Goal: Transaction & Acquisition: Book appointment/travel/reservation

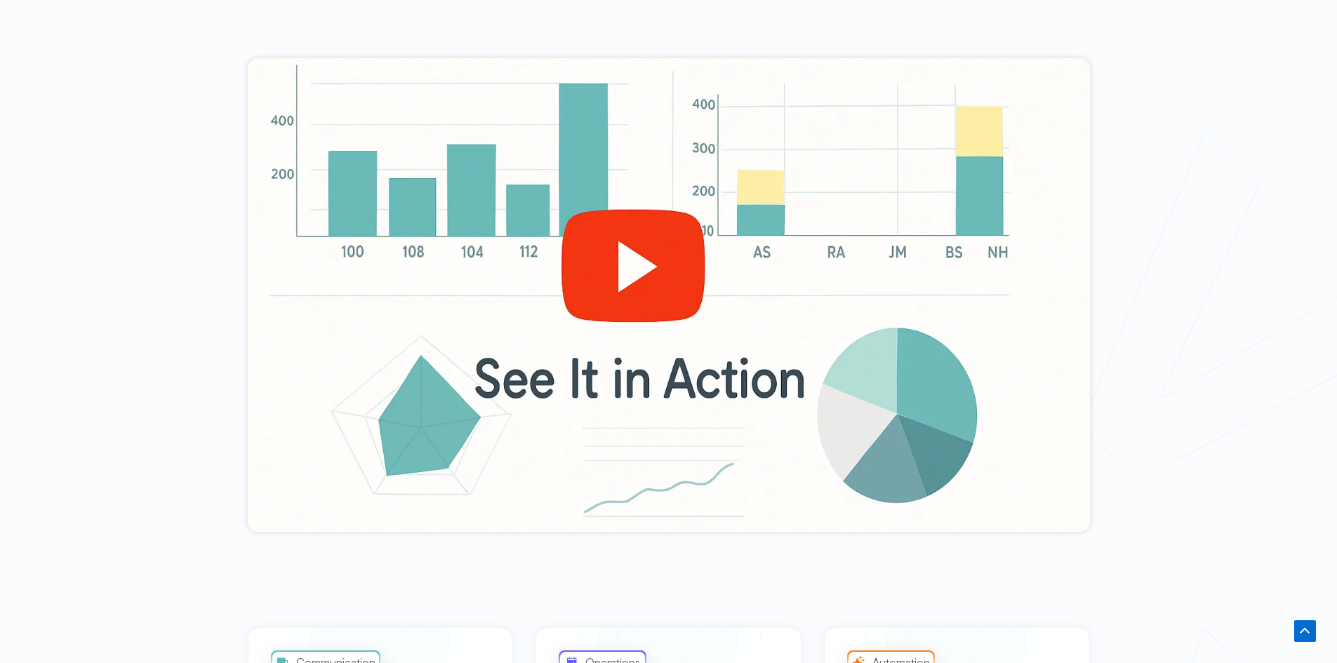
scroll to position [562, 0]
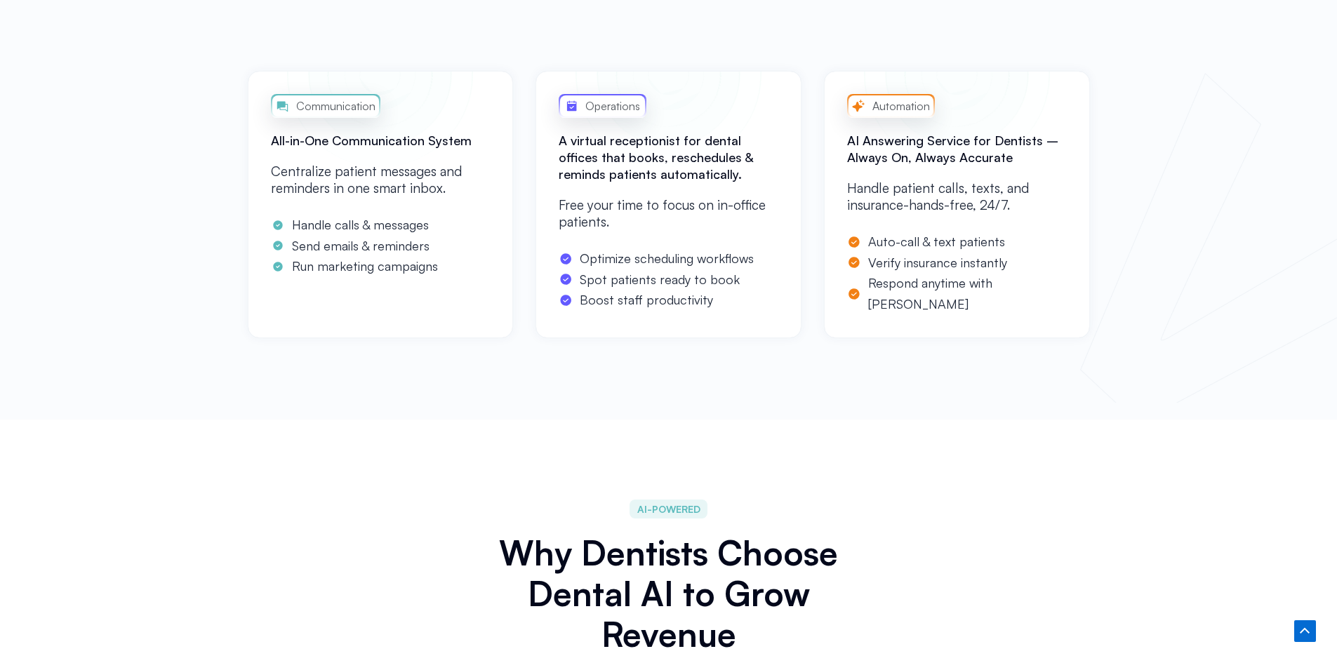
click at [1258, 308] on div "Communication All-in-One Communication System Centralize patient messages and r…" at bounding box center [668, 238] width 1337 height 363
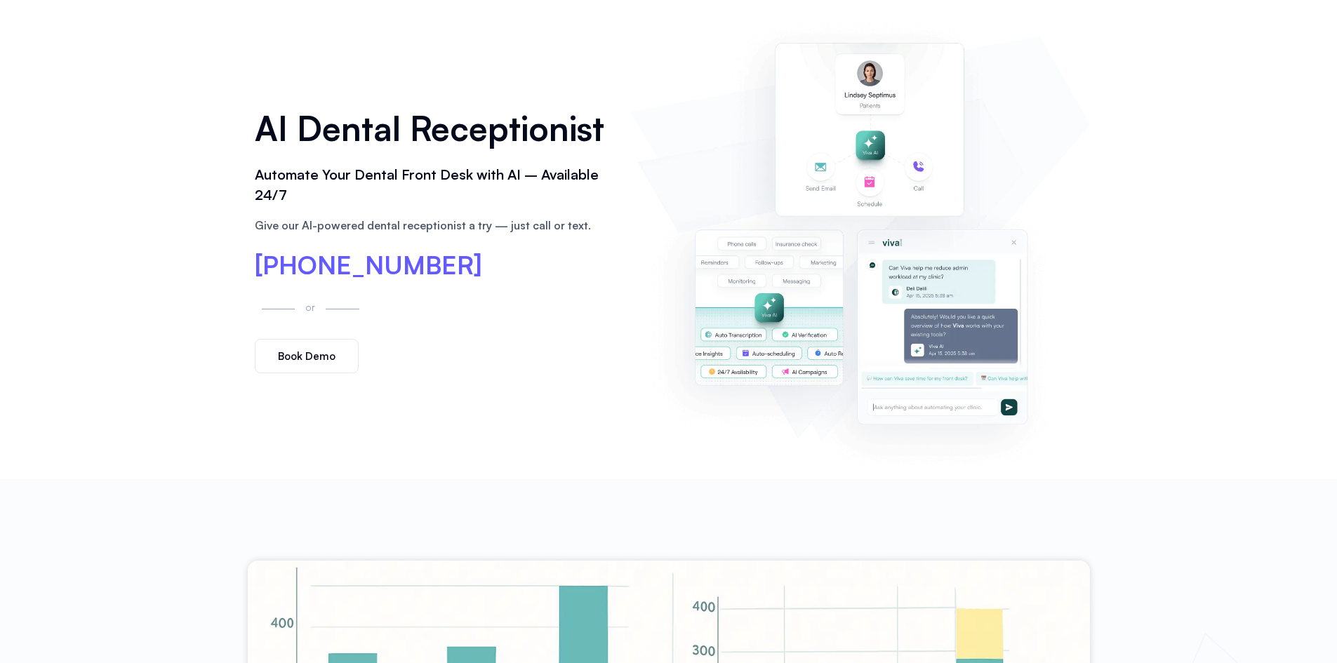
scroll to position [0, 0]
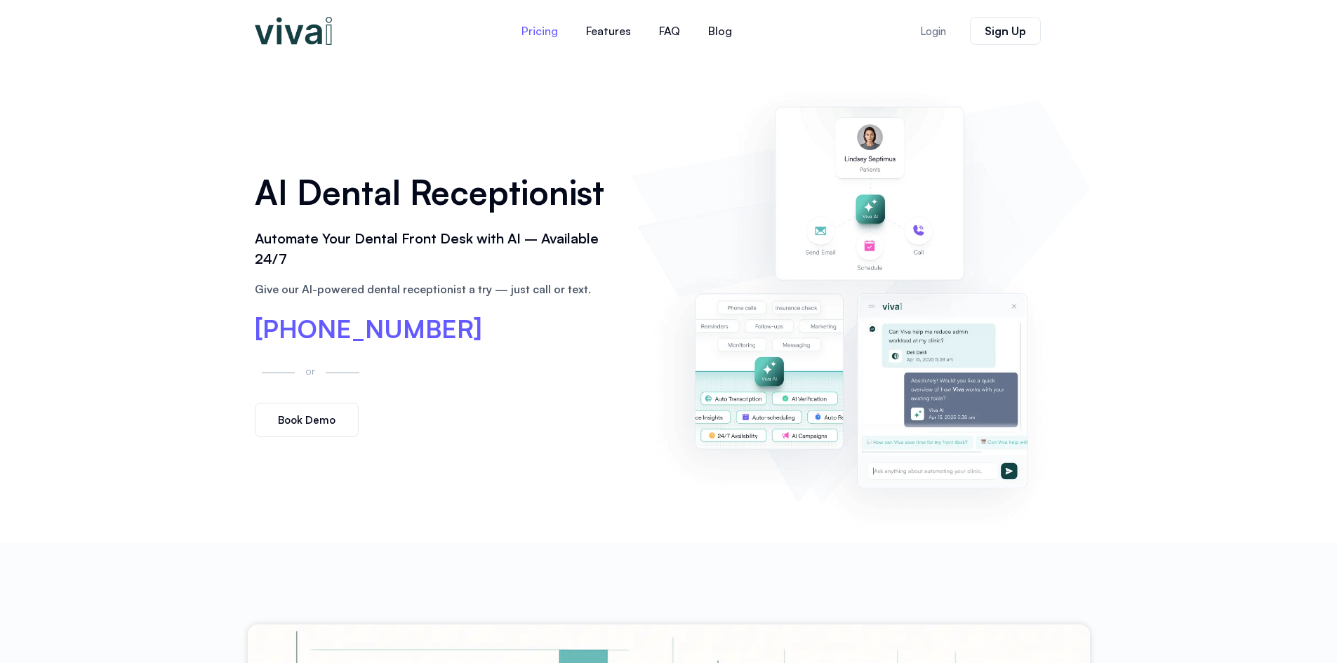
click at [553, 40] on link "Pricing" at bounding box center [540, 31] width 65 height 34
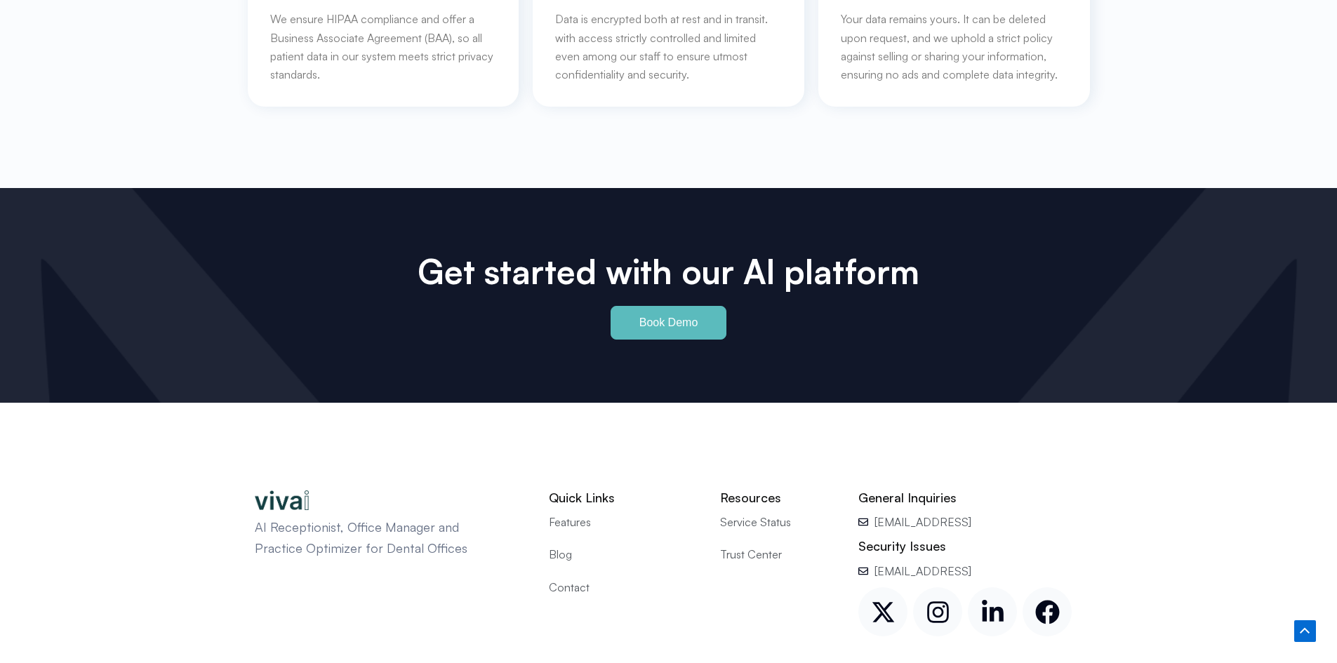
scroll to position [6524, 0]
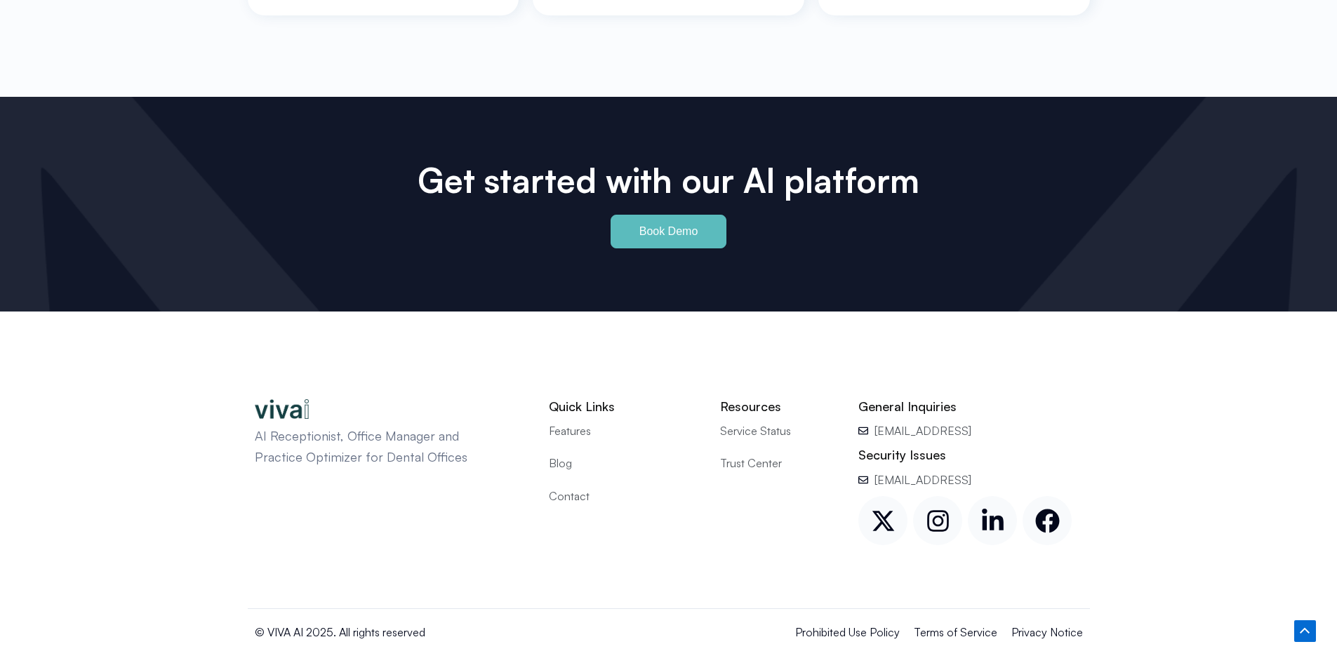
click at [685, 226] on span "Book Demo" at bounding box center [669, 231] width 59 height 11
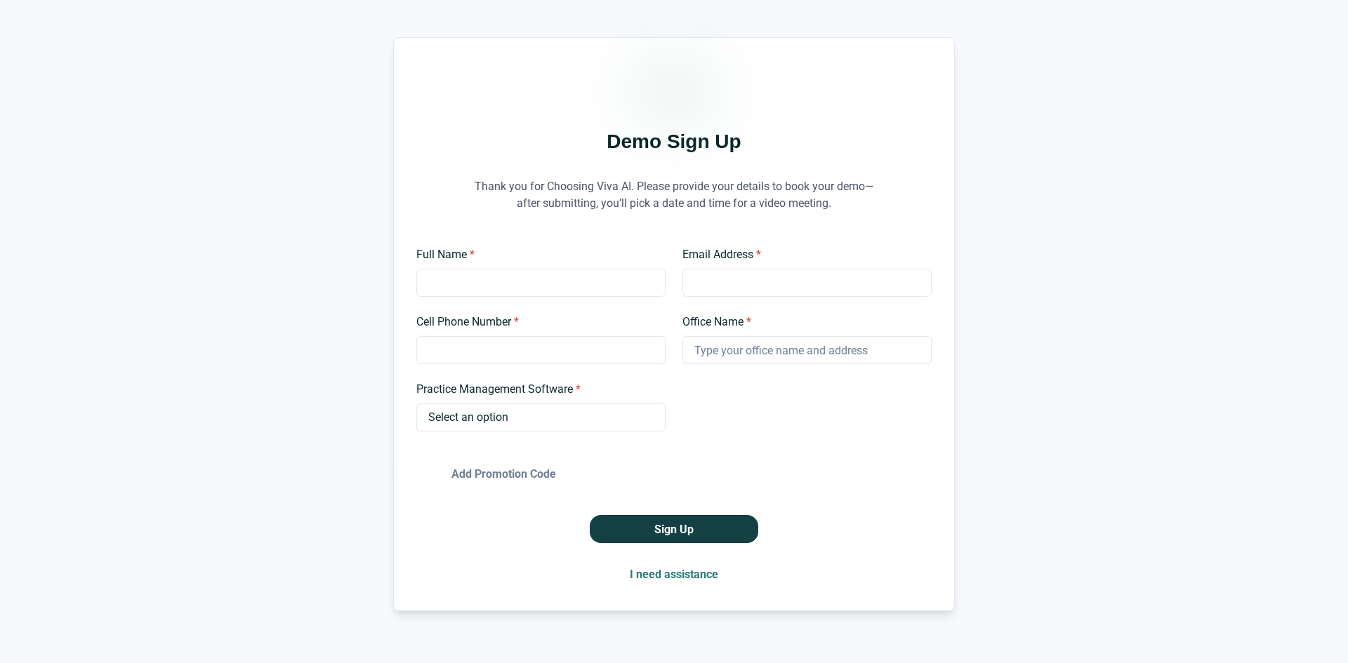
scroll to position [51, 0]
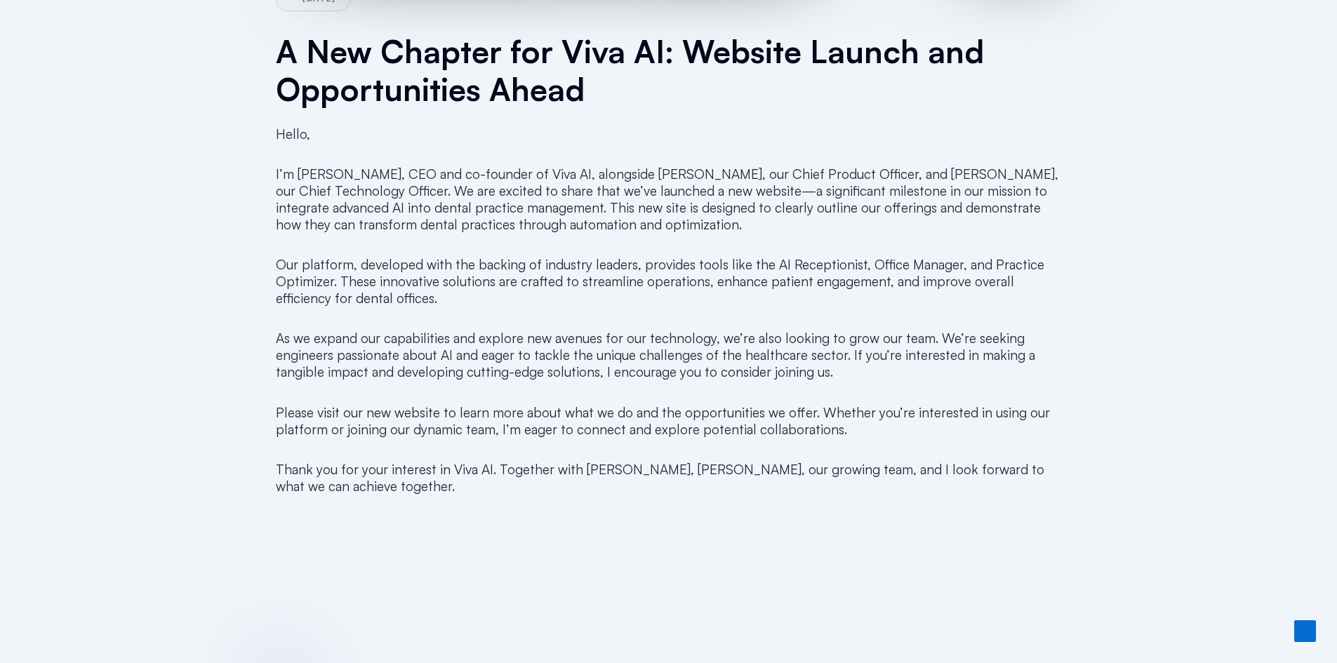
scroll to position [562, 0]
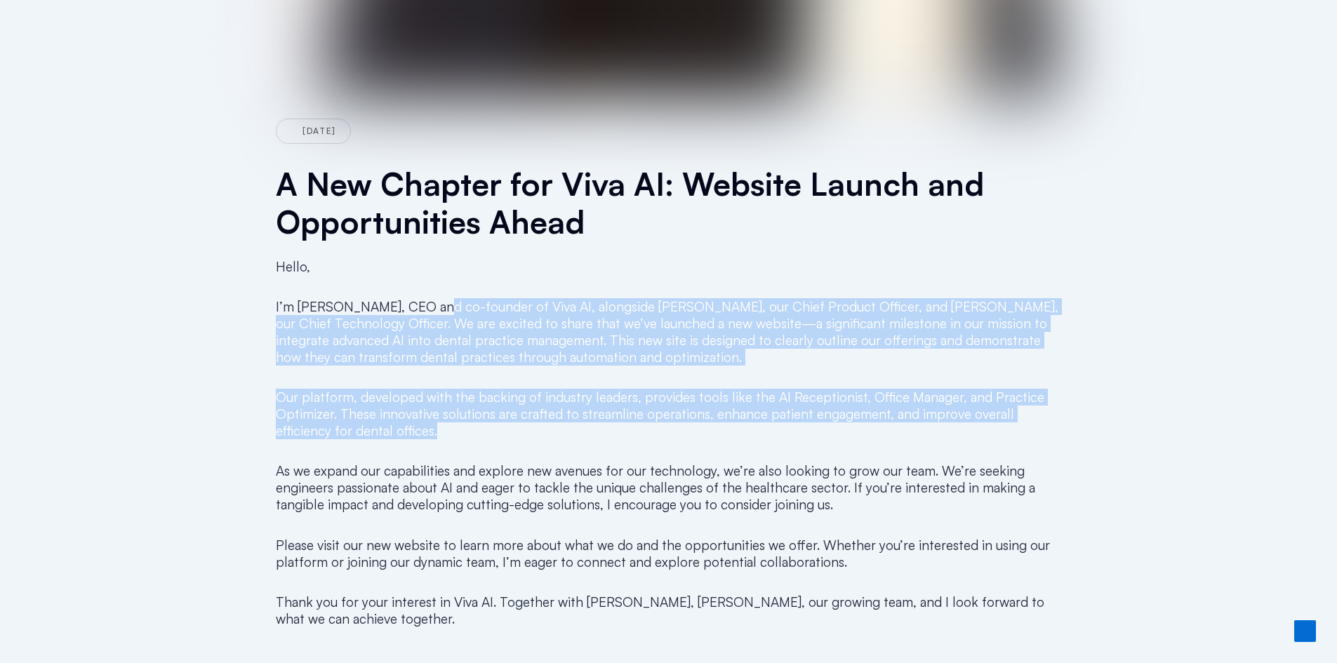
drag, startPoint x: 427, startPoint y: 285, endPoint x: 753, endPoint y: 439, distance: 360.2
click at [753, 439] on div "Hello, I’m [PERSON_NAME], CEO and co-founder of Viva AI, alongside [PERSON_NAME…" at bounding box center [669, 450] width 786 height 404
click at [753, 439] on p "Our platform, developed with the backing of industry leaders, provides tools li…" at bounding box center [669, 414] width 786 height 51
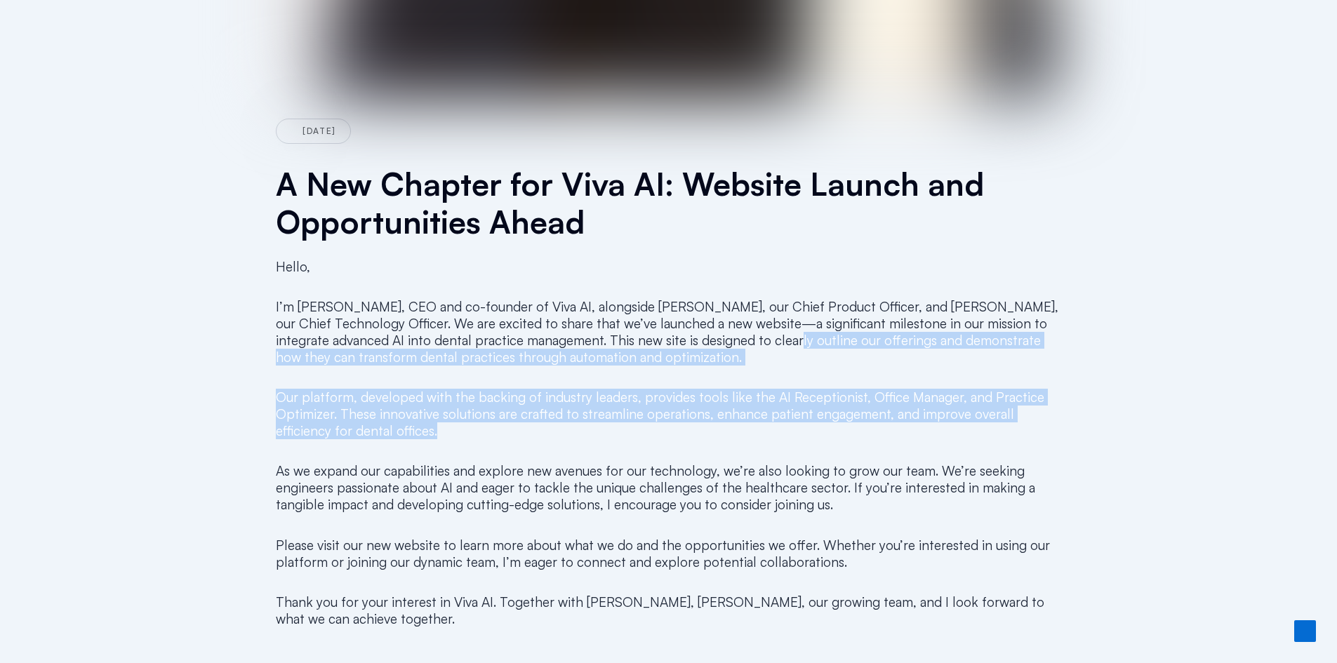
drag, startPoint x: 811, startPoint y: 430, endPoint x: 756, endPoint y: 341, distance: 105.2
click at [756, 341] on div "Hello, I’m [PERSON_NAME], CEO and co-founder of Viva AI, alongside [PERSON_NAME…" at bounding box center [669, 450] width 786 height 404
click at [755, 340] on p "I’m [PERSON_NAME], CEO and co-founder of Viva AI, alongside [PERSON_NAME], our …" at bounding box center [669, 331] width 786 height 67
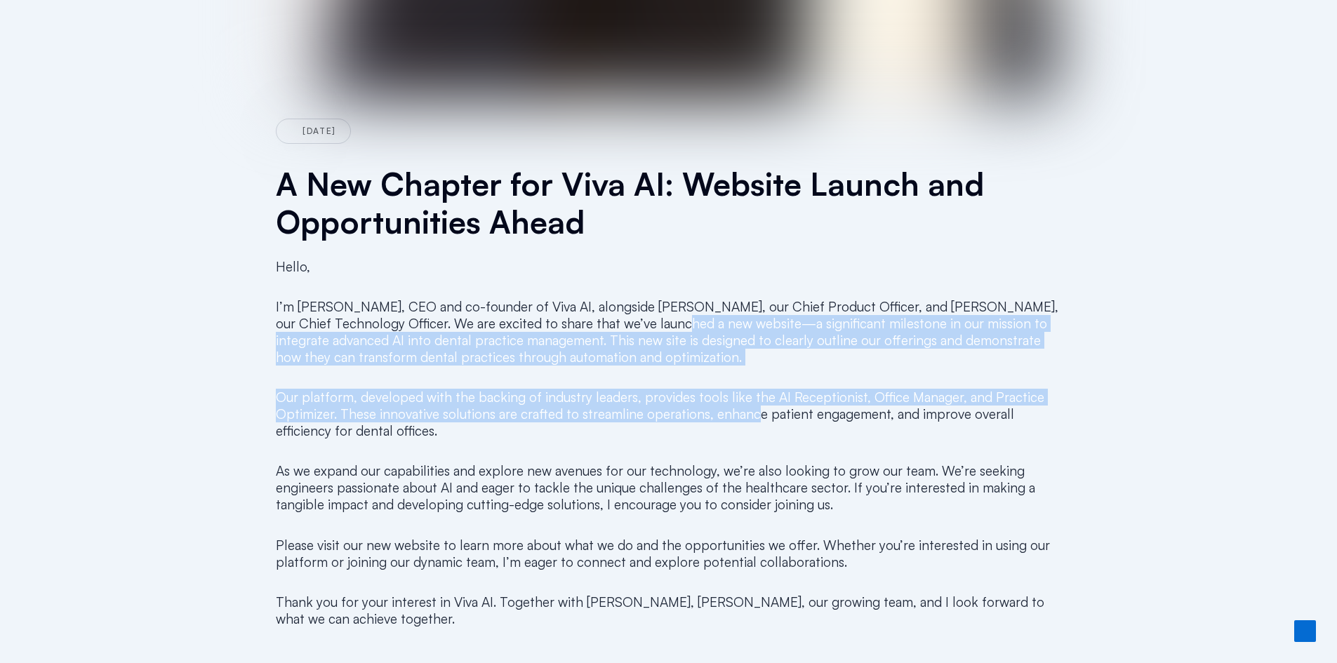
drag, startPoint x: 736, startPoint y: 396, endPoint x: 751, endPoint y: 415, distance: 24.5
click at [751, 414] on div "Hello, I’m [PERSON_NAME], CEO and co-founder of Viva AI, alongside [PERSON_NAME…" at bounding box center [669, 450] width 786 height 404
click at [751, 415] on p "Our platform, developed with the backing of industry leaders, provides tools li…" at bounding box center [669, 414] width 786 height 51
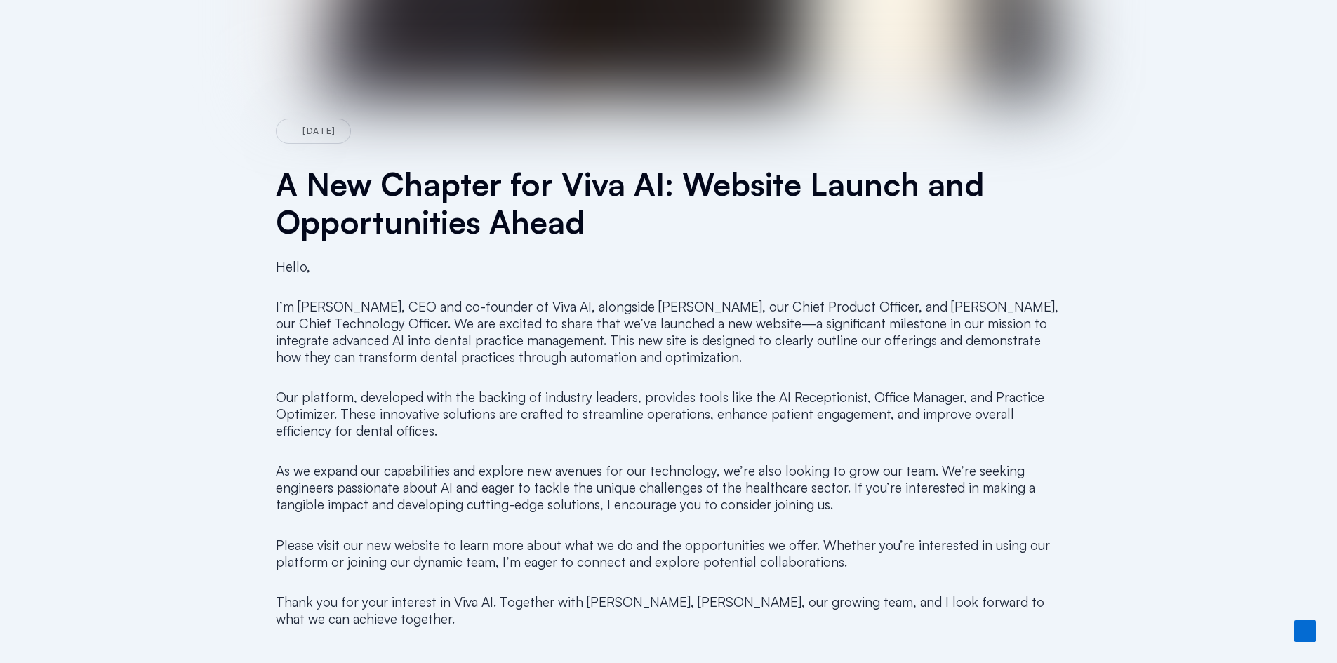
drag, startPoint x: 710, startPoint y: 428, endPoint x: 710, endPoint y: 451, distance: 23.9
click at [710, 451] on div "Hello, I’m [PERSON_NAME], CEO and co-founder of Viva AI, alongside [PERSON_NAME…" at bounding box center [669, 450] width 786 height 404
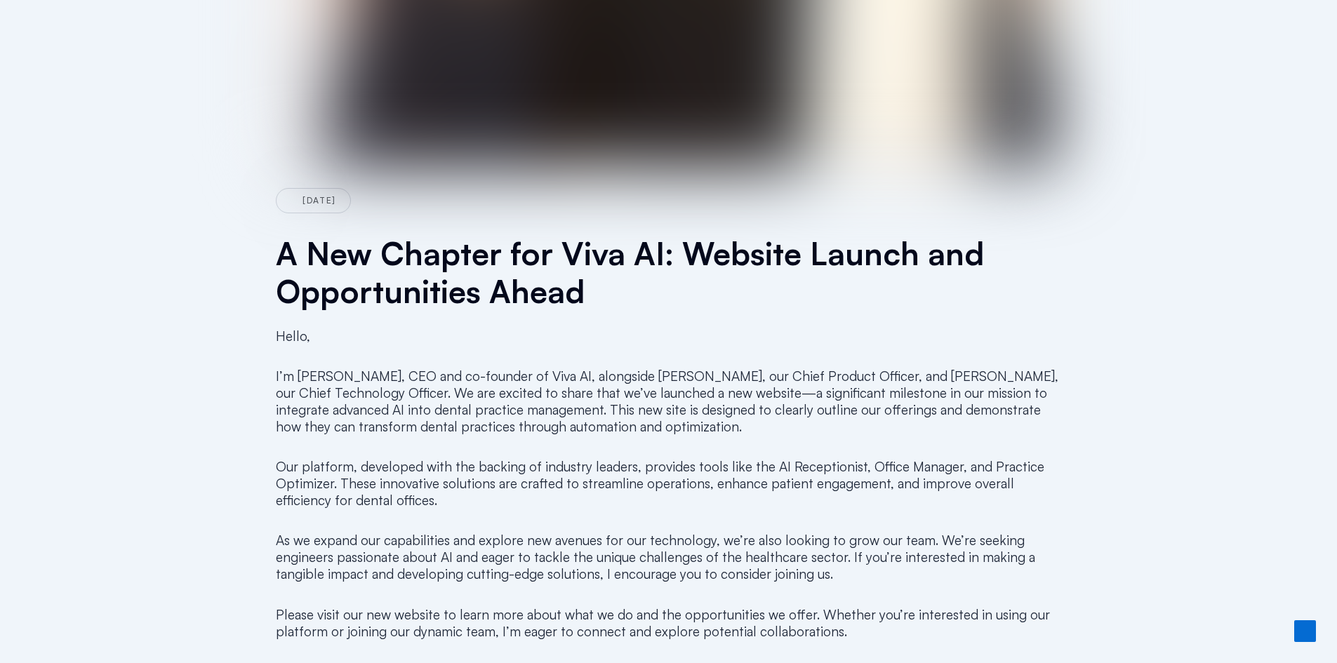
scroll to position [491, 0]
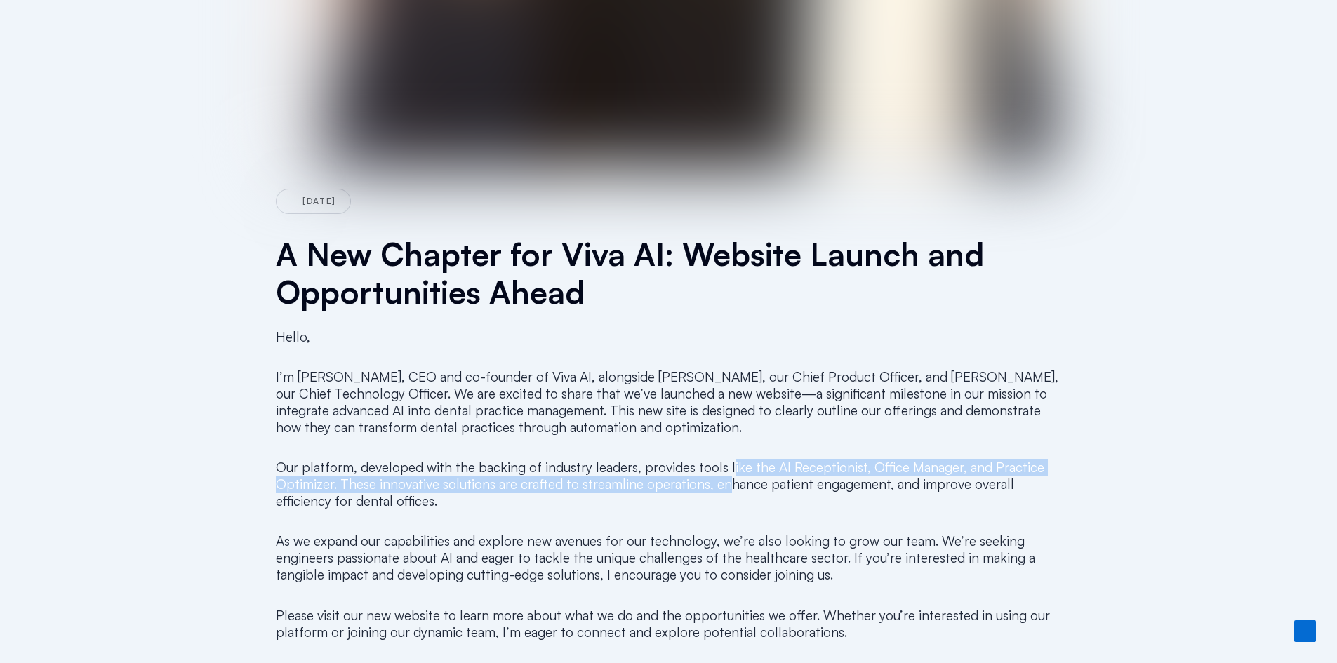
drag, startPoint x: 723, startPoint y: 446, endPoint x: 720, endPoint y: 495, distance: 49.3
click at [720, 495] on div "Hello, I’m [PERSON_NAME], CEO and co-founder of Viva AI, alongside [PERSON_NAME…" at bounding box center [669, 520] width 786 height 404
click at [720, 495] on p "Our platform, developed with the backing of industry leaders, provides tools li…" at bounding box center [669, 484] width 786 height 51
drag, startPoint x: 718, startPoint y: 496, endPoint x: 700, endPoint y: 462, distance: 38.3
click at [700, 462] on p "Our platform, developed with the backing of industry leaders, provides tools li…" at bounding box center [669, 484] width 786 height 51
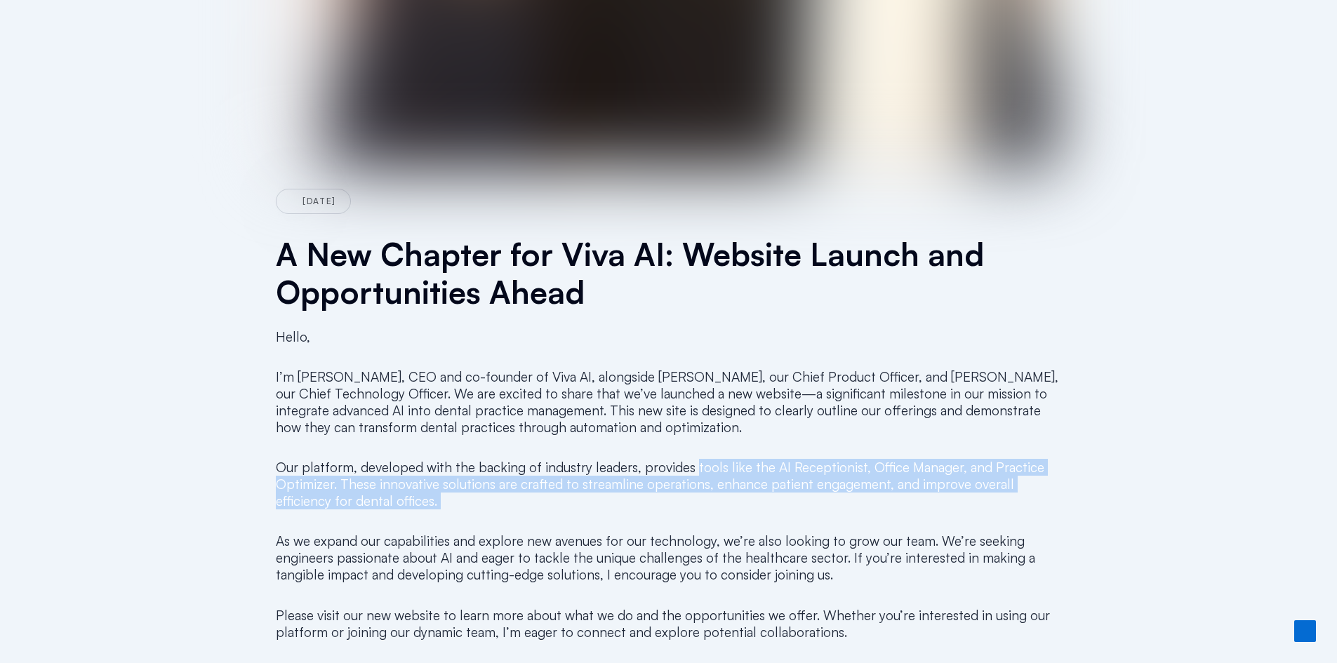
click at [699, 461] on p "Our platform, developed with the backing of industry leaders, provides tools li…" at bounding box center [669, 484] width 786 height 51
drag, startPoint x: 667, startPoint y: 461, endPoint x: 666, endPoint y: 503, distance: 42.1
click at [666, 503] on p "Our platform, developed with the backing of industry leaders, provides tools li…" at bounding box center [669, 484] width 786 height 51
drag, startPoint x: 666, startPoint y: 503, endPoint x: 656, endPoint y: 469, distance: 35.3
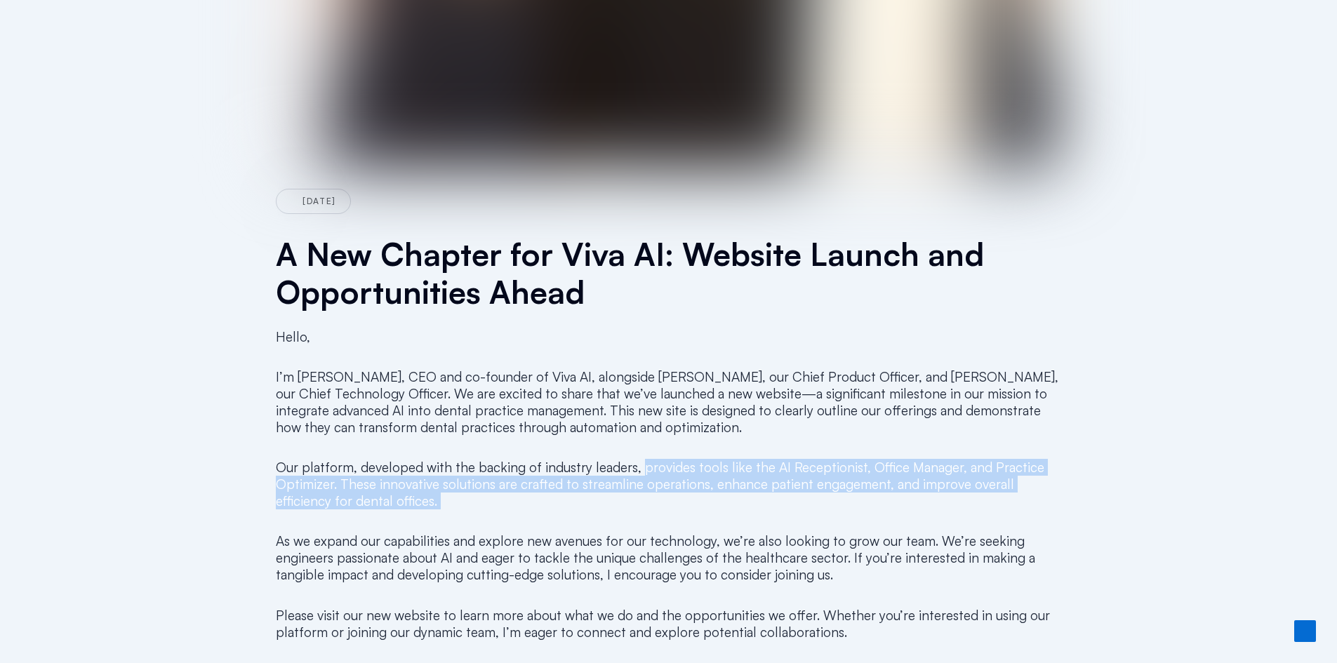
click at [656, 470] on p "Our platform, developed with the backing of industry leaders, provides tools li…" at bounding box center [669, 484] width 786 height 51
click at [656, 469] on p "Our platform, developed with the backing of industry leaders, provides tools li…" at bounding box center [669, 484] width 786 height 51
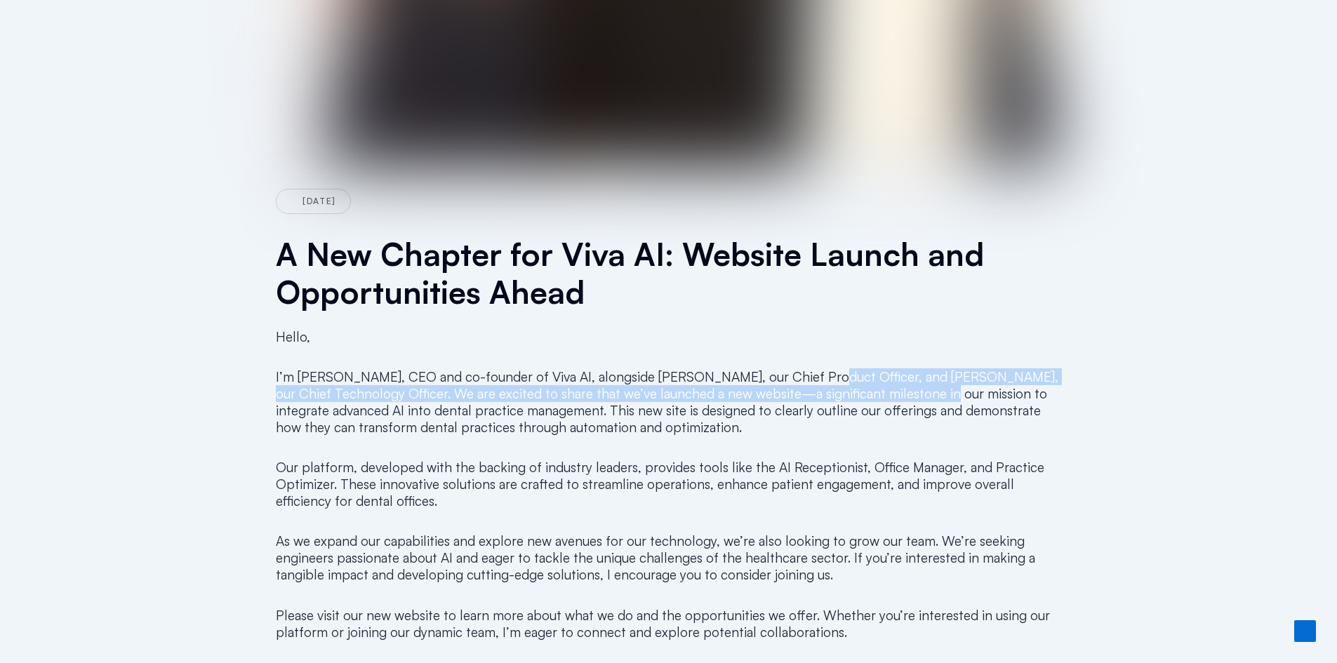
drag, startPoint x: 805, startPoint y: 378, endPoint x: 915, endPoint y: 387, distance: 109.9
click at [915, 387] on p "I’m [PERSON_NAME], CEO and co-founder of Viva AI, alongside [PERSON_NAME], our …" at bounding box center [669, 402] width 786 height 67
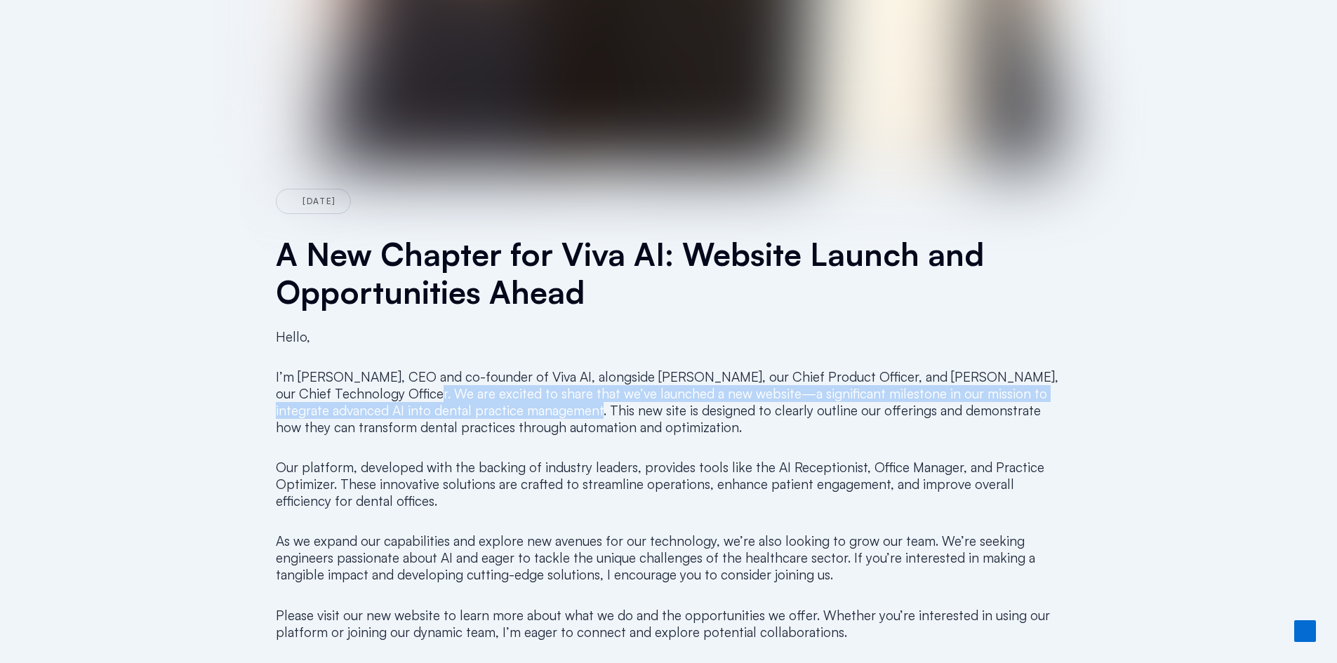
drag, startPoint x: 399, startPoint y: 392, endPoint x: 560, endPoint y: 407, distance: 162.1
click at [560, 407] on p "I’m [PERSON_NAME], CEO and co-founder of Viva AI, alongside [PERSON_NAME], our …" at bounding box center [669, 402] width 786 height 67
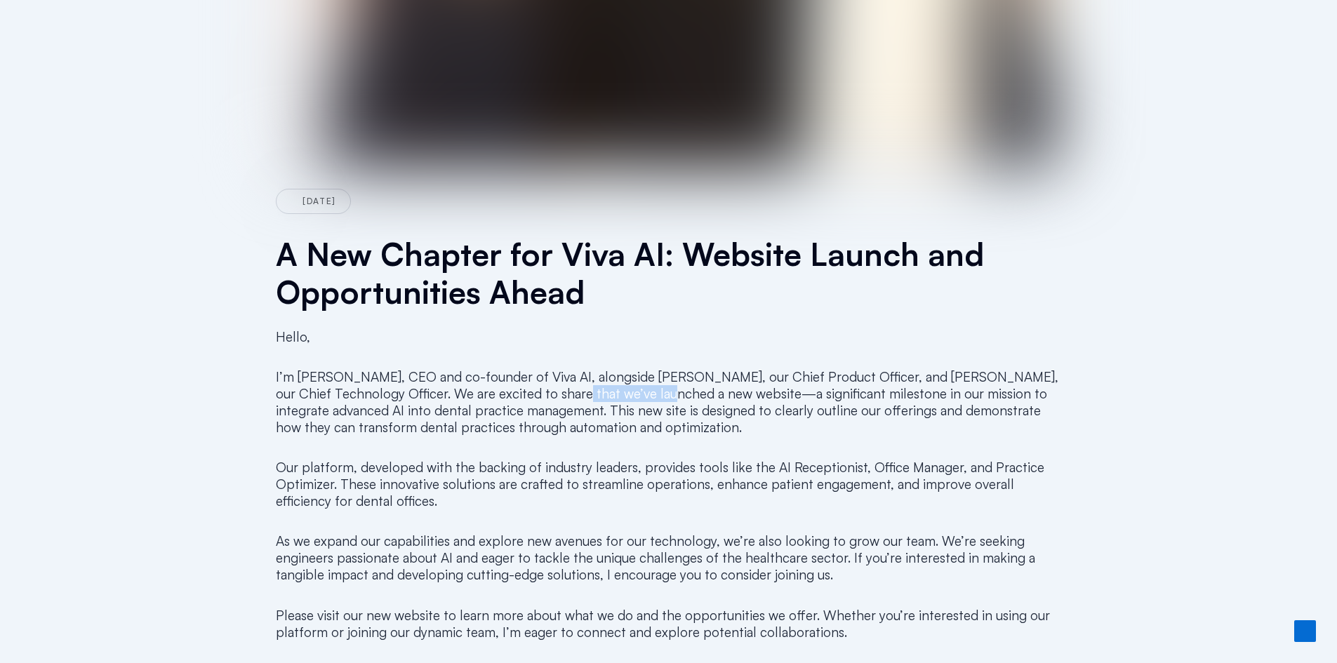
drag, startPoint x: 543, startPoint y: 400, endPoint x: 635, endPoint y: 402, distance: 92.0
click at [635, 402] on p "I’m [PERSON_NAME], CEO and co-founder of Viva AI, alongside [PERSON_NAME], our …" at bounding box center [669, 402] width 786 height 67
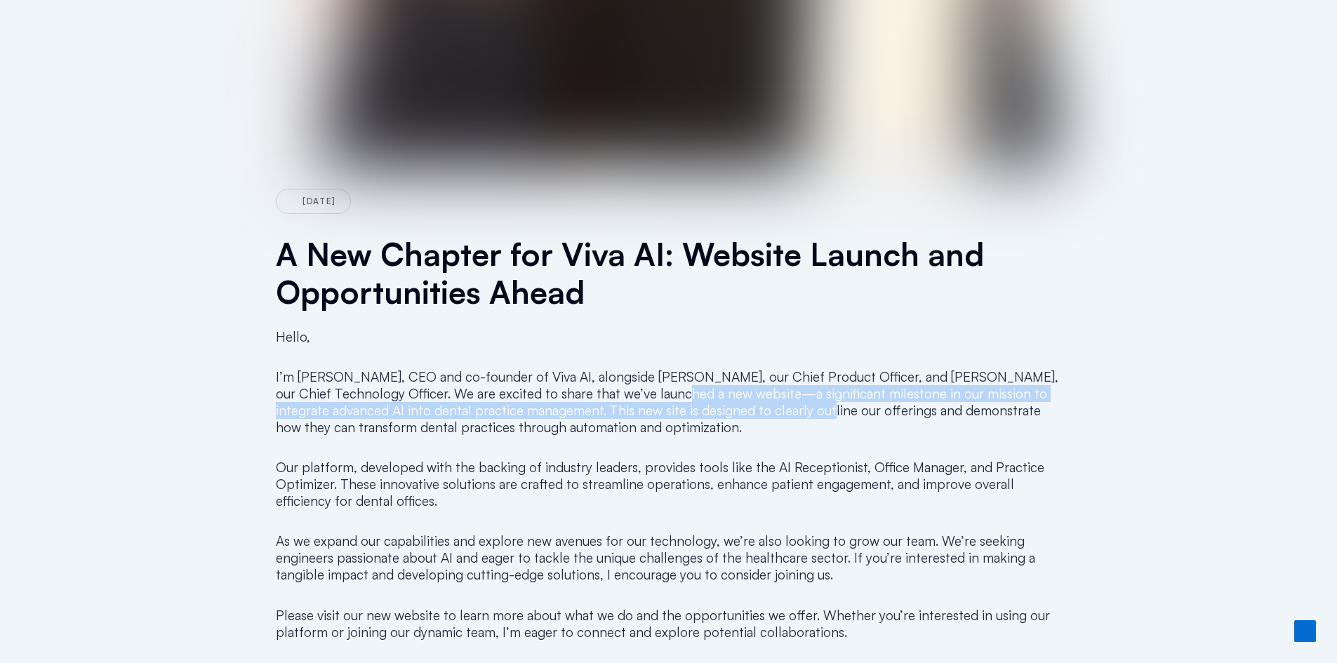
drag, startPoint x: 673, startPoint y: 402, endPoint x: 790, endPoint y: 406, distance: 117.3
click at [790, 406] on p "I’m [PERSON_NAME], CEO and co-founder of Viva AI, alongside [PERSON_NAME], our …" at bounding box center [669, 402] width 786 height 67
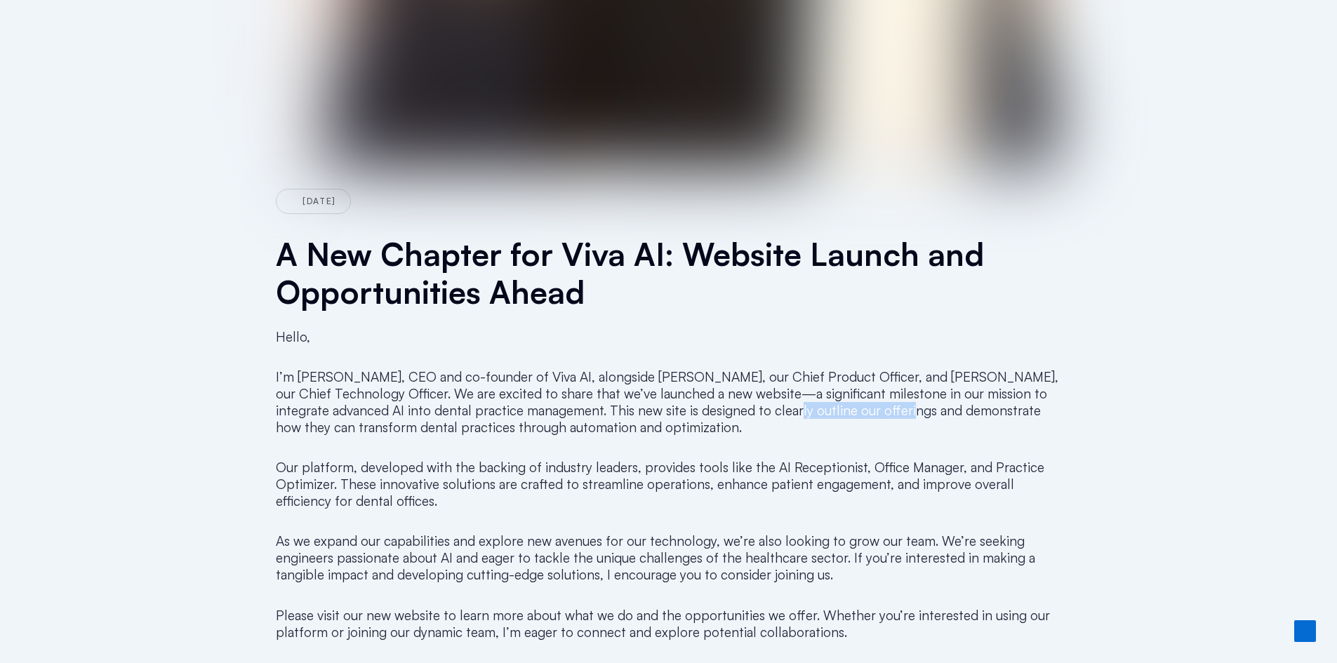
drag, startPoint x: 789, startPoint y: 404, endPoint x: 855, endPoint y: 402, distance: 66.0
click at [855, 402] on p "I’m [PERSON_NAME], CEO and co-founder of Viva AI, alongside [PERSON_NAME], our …" at bounding box center [669, 402] width 786 height 67
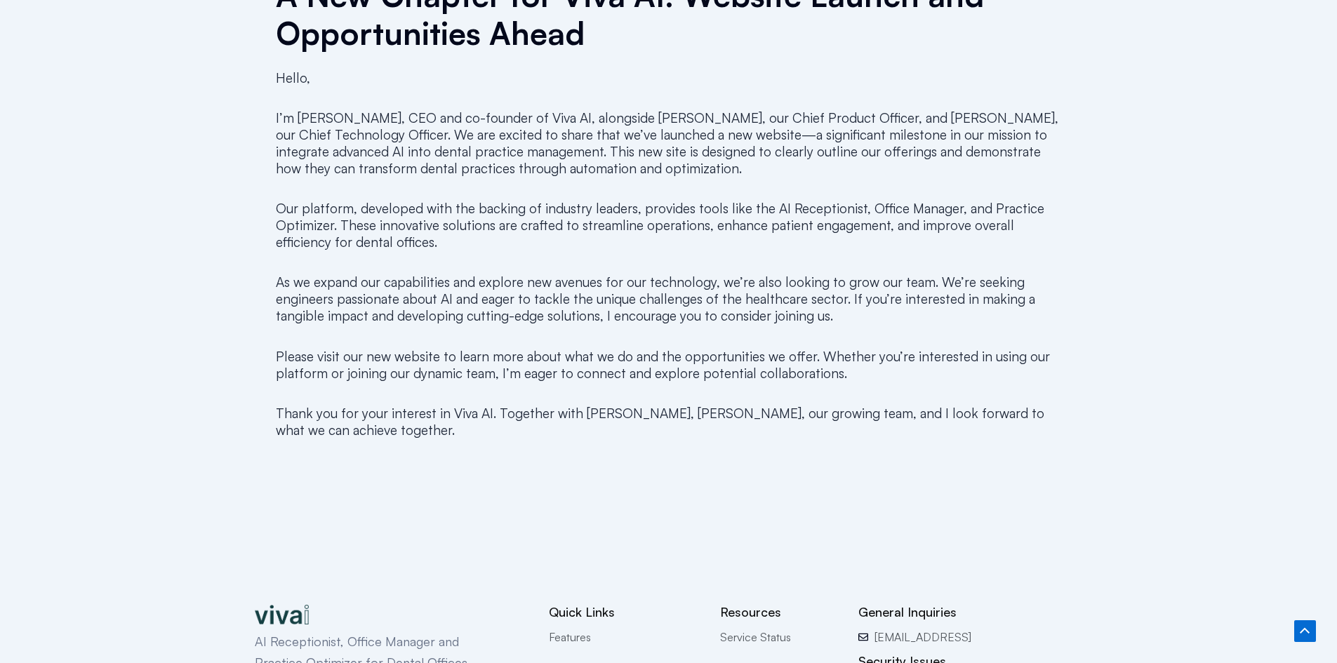
scroll to position [632, 0]
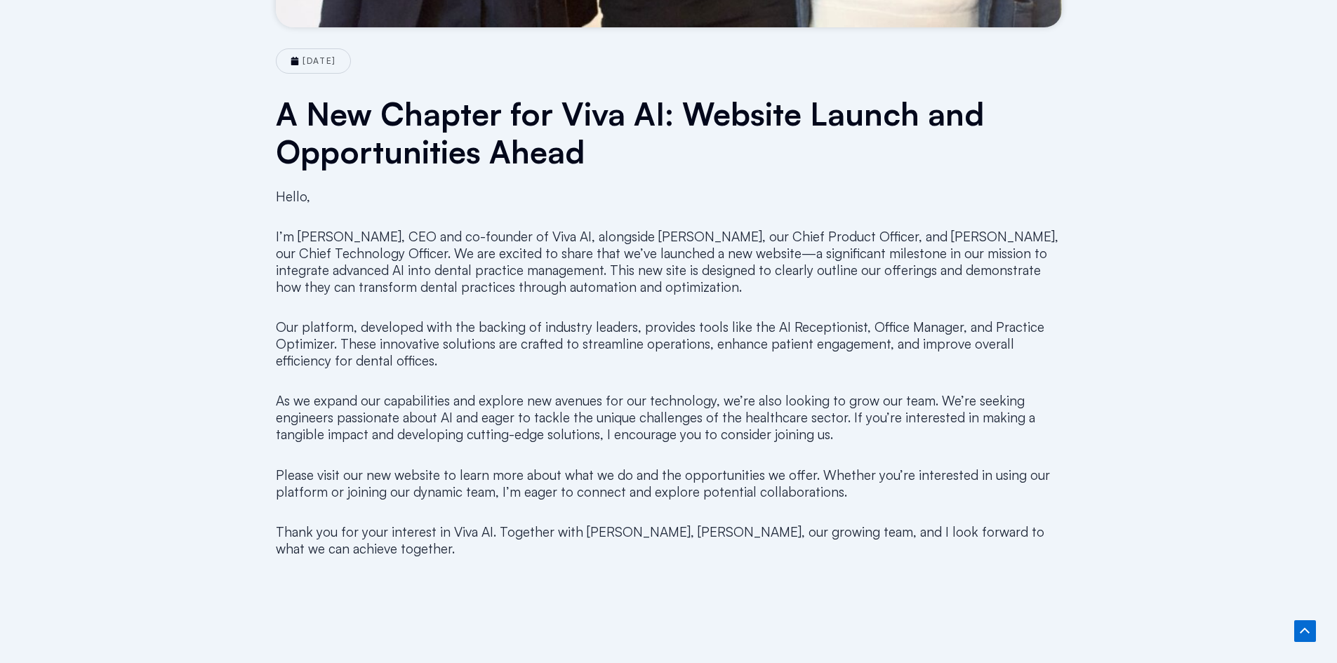
click at [853, 418] on p "As we expand our capabilities and explore new avenues for our technology, we’re…" at bounding box center [669, 417] width 786 height 51
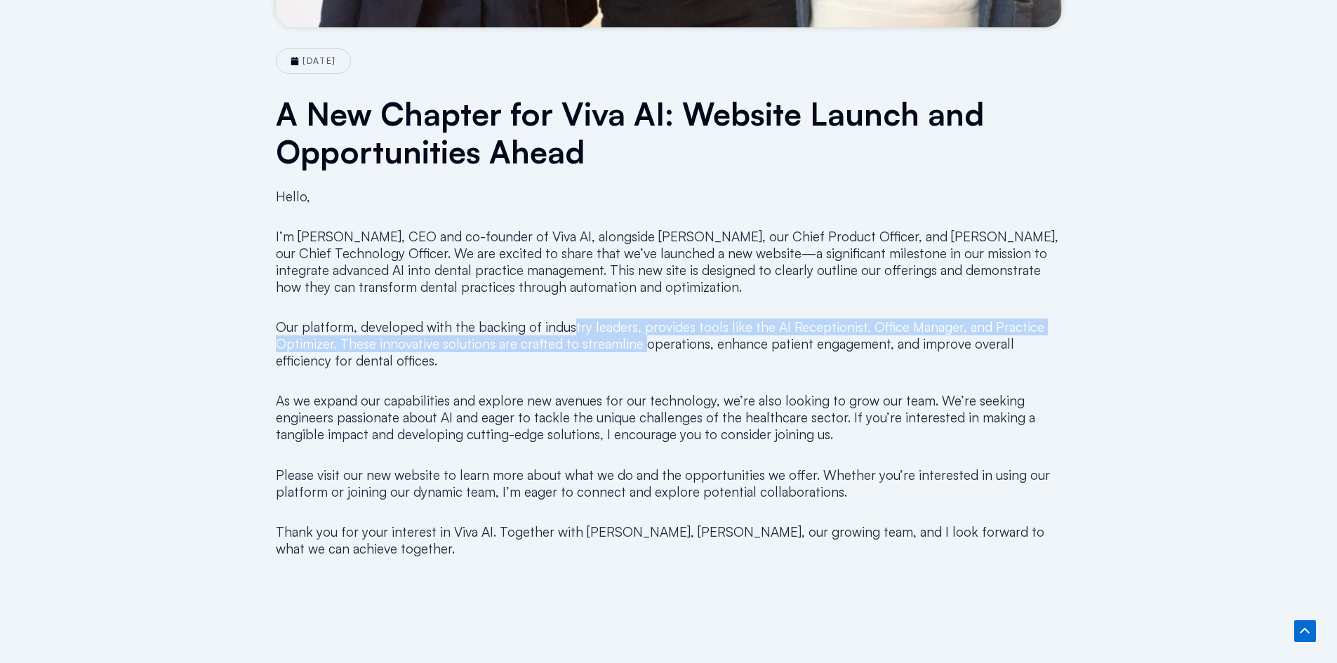
drag, startPoint x: 567, startPoint y: 336, endPoint x: 638, endPoint y: 346, distance: 71.7
click at [638, 346] on p "Our platform, developed with the backing of industry leaders, provides tools li…" at bounding box center [669, 344] width 786 height 51
click at [631, 352] on p "Our platform, developed with the backing of industry leaders, provides tools li…" at bounding box center [669, 344] width 786 height 51
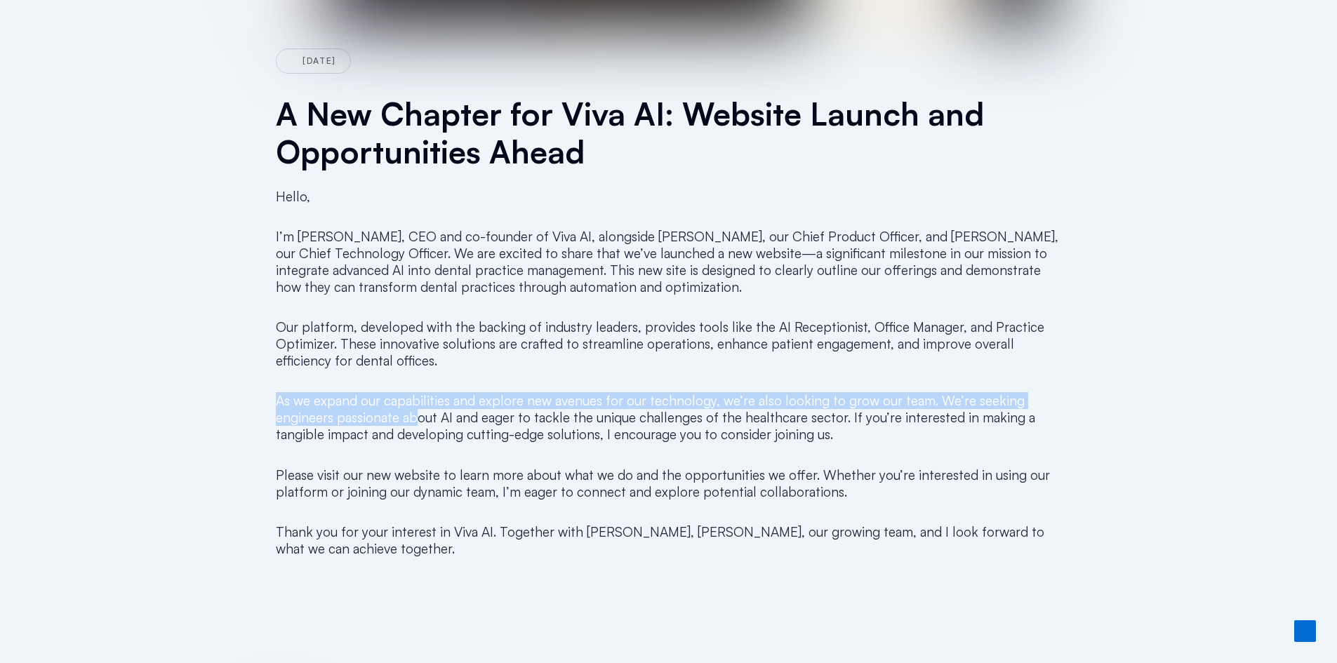
drag, startPoint x: 413, startPoint y: 417, endPoint x: 417, endPoint y: 423, distance: 7.6
click at [417, 423] on div "Hello, I’m [PERSON_NAME], CEO and co-founder of Viva AI, alongside [PERSON_NAME…" at bounding box center [669, 380] width 786 height 404
click at [418, 424] on p "As we expand our capabilities and explore new avenues for our technology, we’re…" at bounding box center [669, 417] width 786 height 51
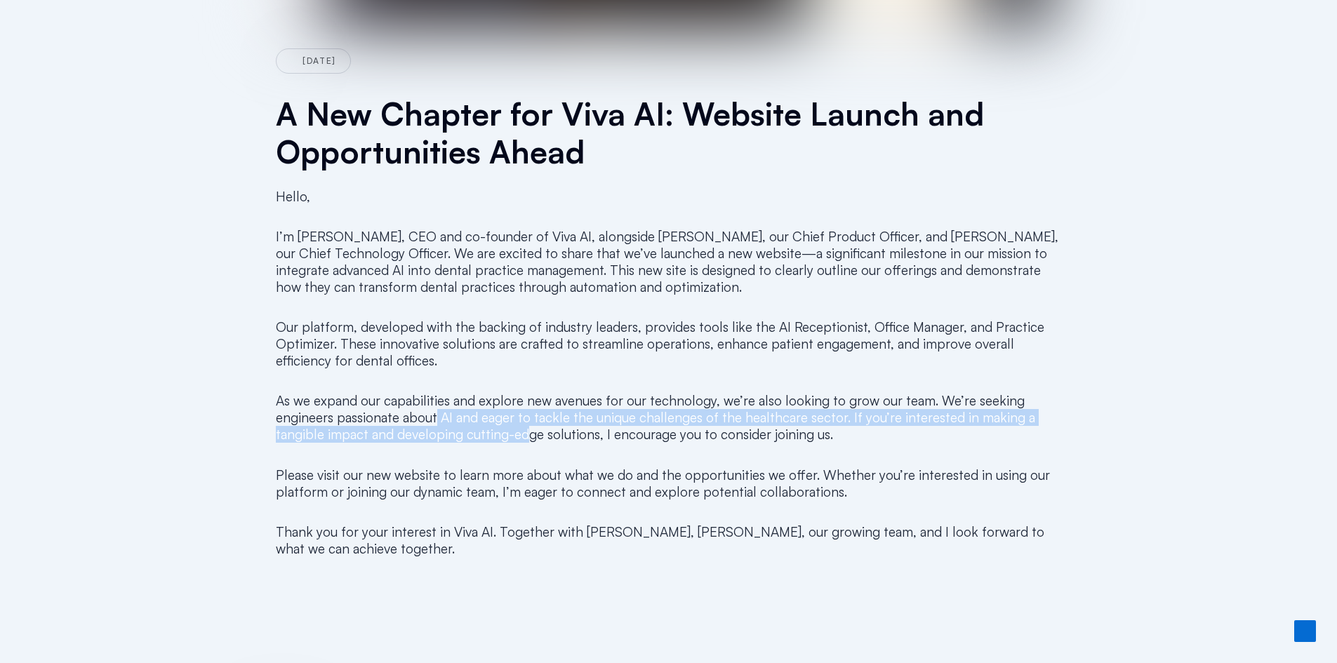
drag, startPoint x: 508, startPoint y: 425, endPoint x: 579, endPoint y: 434, distance: 71.5
click at [571, 432] on p "As we expand our capabilities and explore new avenues for our technology, we’re…" at bounding box center [669, 417] width 786 height 51
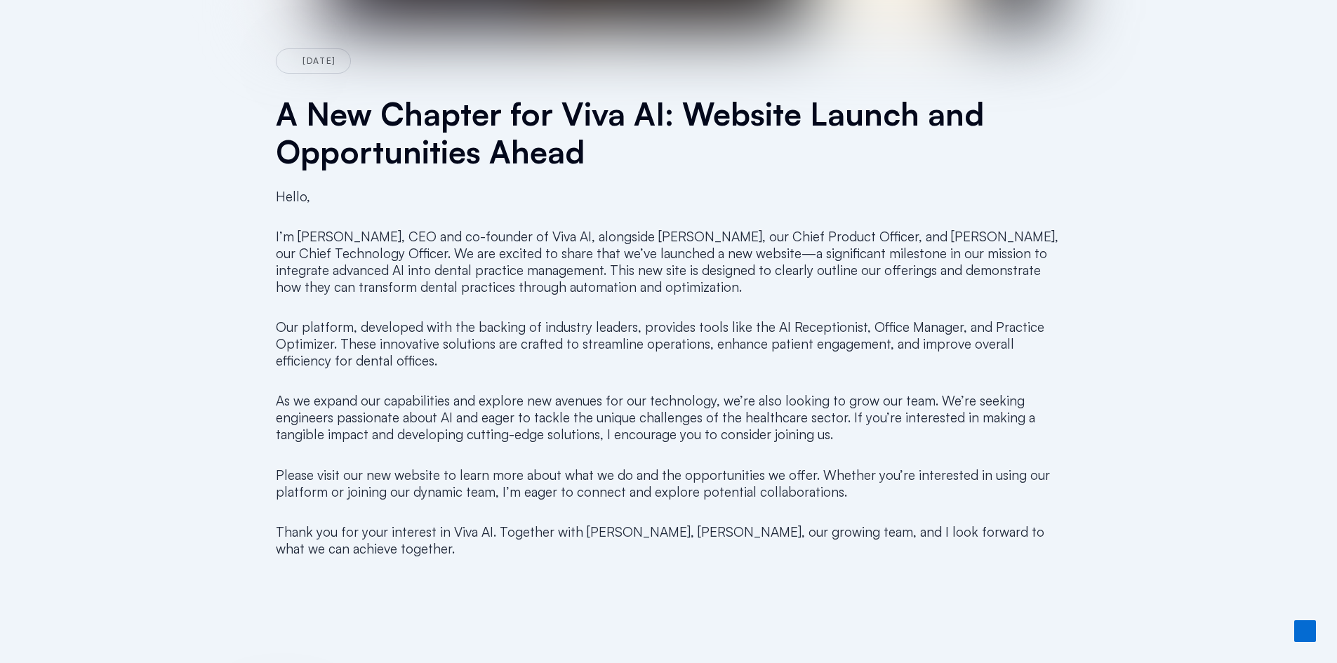
click at [579, 434] on p "As we expand our capabilities and explore new avenues for our technology, we’re…" at bounding box center [669, 417] width 786 height 51
drag, startPoint x: 487, startPoint y: 431, endPoint x: 567, endPoint y: 440, distance: 80.6
click at [567, 440] on p "As we expand our capabilities and explore new avenues for our technology, we’re…" at bounding box center [669, 417] width 786 height 51
drag, startPoint x: 388, startPoint y: 531, endPoint x: 567, endPoint y: 532, distance: 178.3
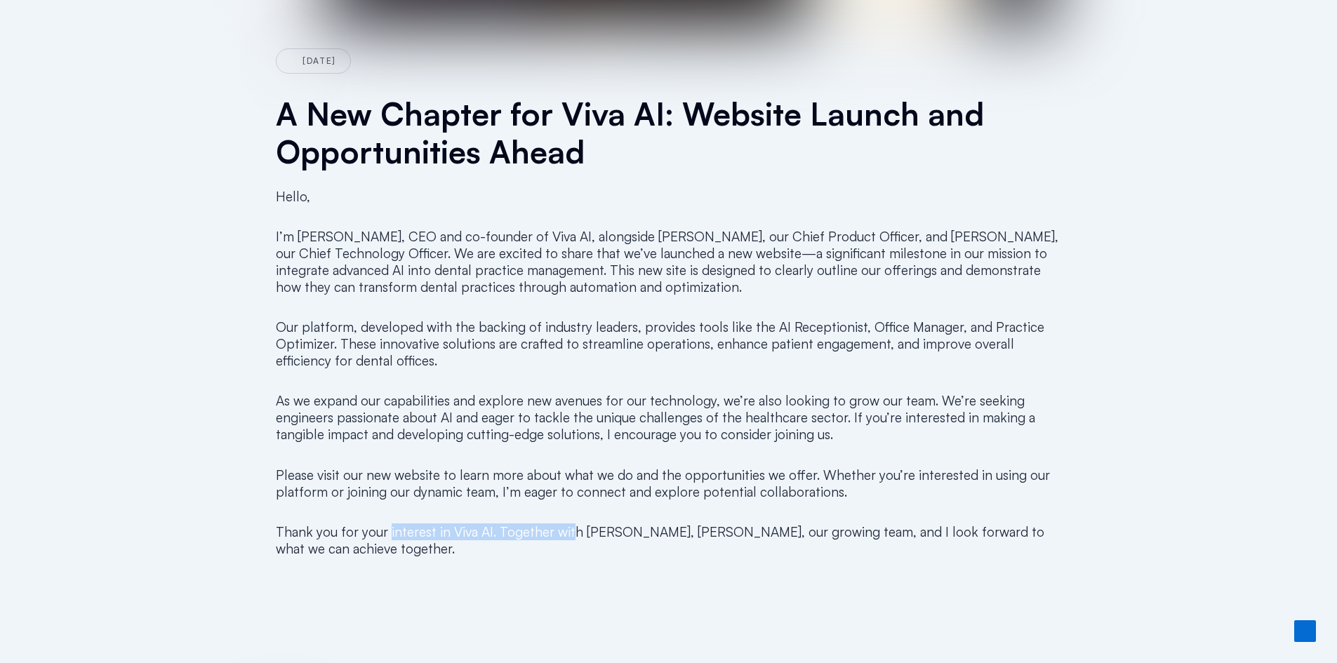
click at [567, 532] on p "Thank you for your interest in Viva AI. Together with [PERSON_NAME], [PERSON_NA…" at bounding box center [669, 541] width 786 height 34
drag, startPoint x: 576, startPoint y: 532, endPoint x: 729, endPoint y: 532, distance: 152.4
click at [729, 532] on p "Thank you for your interest in Viva AI. Together with [PERSON_NAME], [PERSON_NA…" at bounding box center [669, 541] width 786 height 34
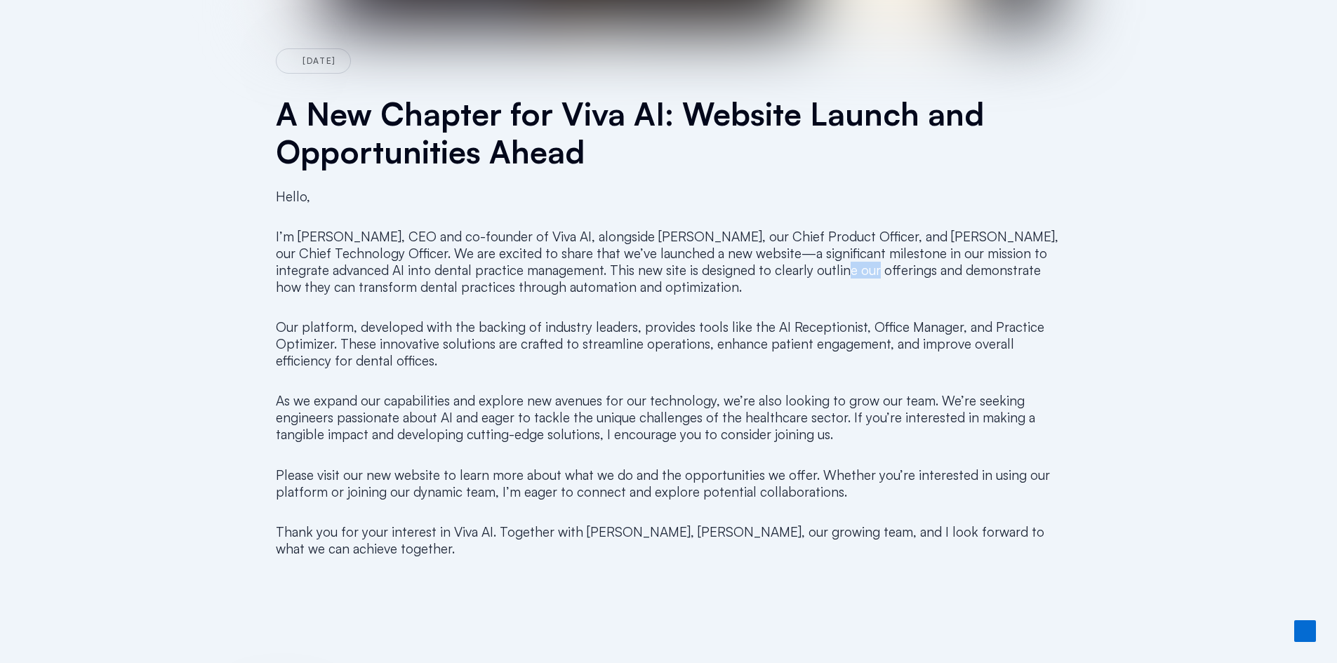
drag, startPoint x: 817, startPoint y: 266, endPoint x: 835, endPoint y: 272, distance: 20.0
click at [835, 272] on p "I’m [PERSON_NAME], CEO and co-founder of Viva AI, alongside [PERSON_NAME], our …" at bounding box center [669, 261] width 786 height 67
drag, startPoint x: 688, startPoint y: 275, endPoint x: 753, endPoint y: 275, distance: 64.6
click at [753, 275] on p "I’m [PERSON_NAME], CEO and co-founder of Viva AI, alongside [PERSON_NAME], our …" at bounding box center [669, 261] width 786 height 67
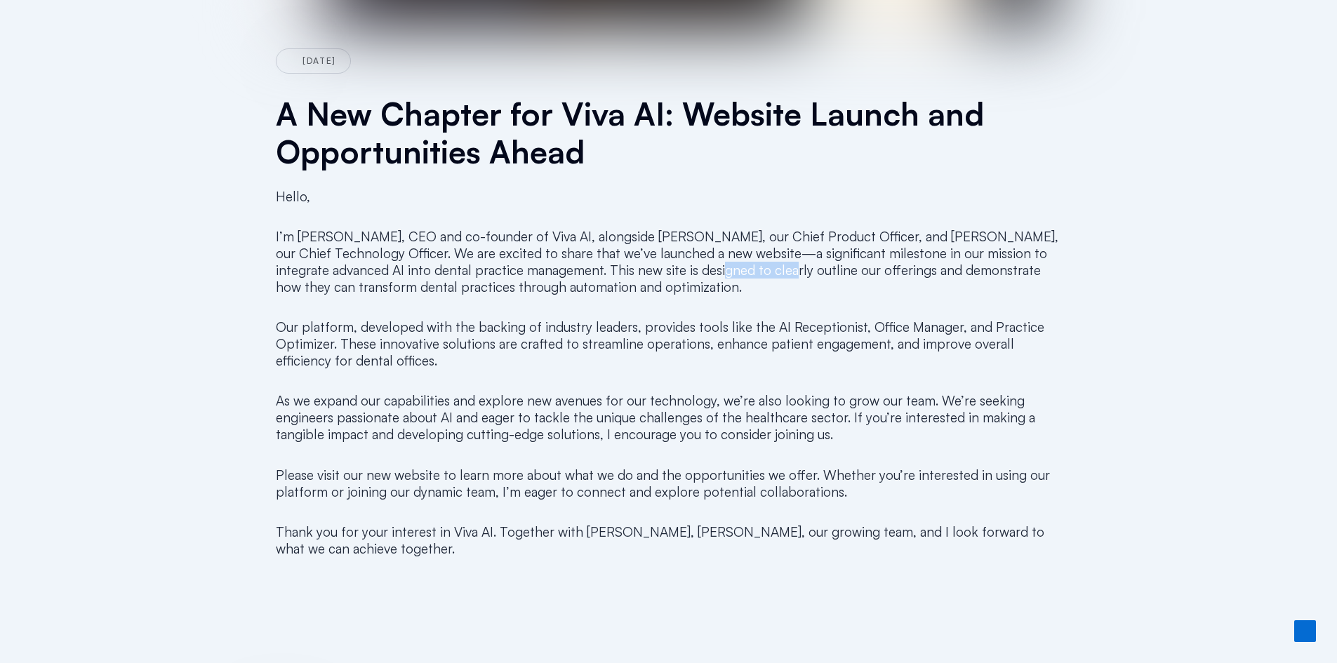
click at [753, 275] on p "I’m [PERSON_NAME], CEO and co-founder of Viva AI, alongside [PERSON_NAME], our …" at bounding box center [669, 261] width 786 height 67
click at [783, 275] on p "I’m [PERSON_NAME], CEO and co-founder of Viva AI, alongside [PERSON_NAME], our …" at bounding box center [669, 261] width 786 height 67
click at [831, 271] on p "I’m [PERSON_NAME], CEO and co-founder of Viva AI, alongside [PERSON_NAME], our …" at bounding box center [669, 261] width 786 height 67
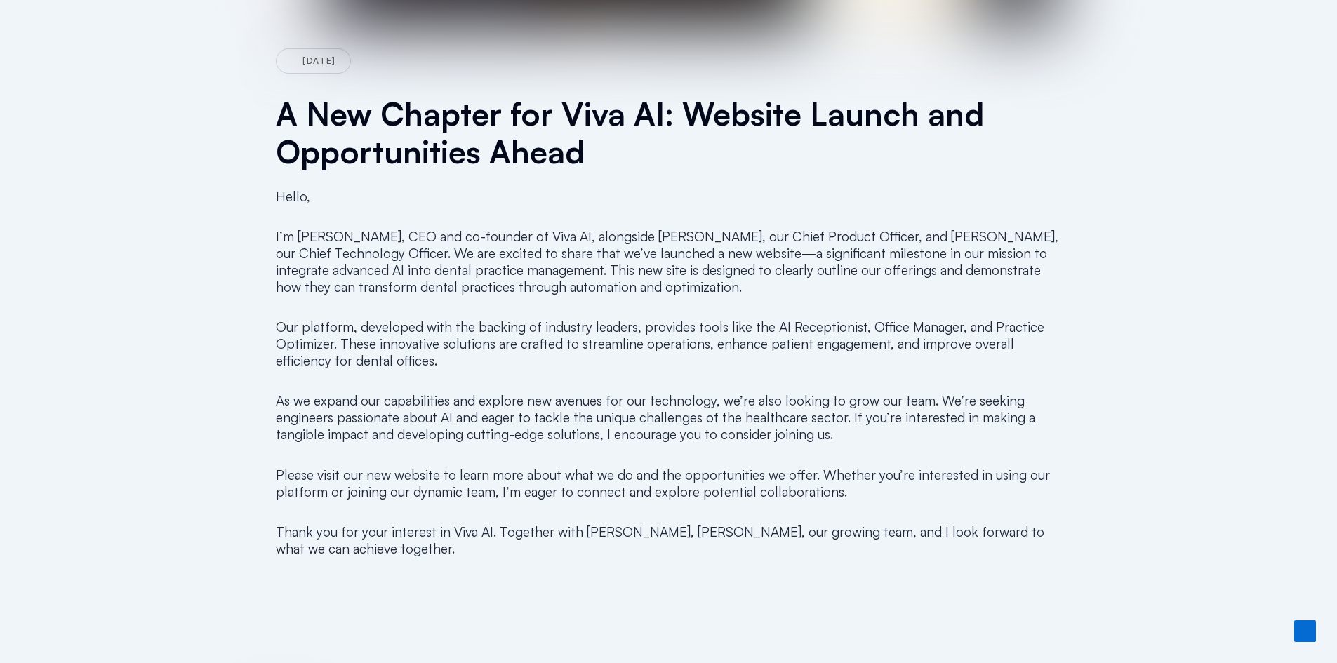
click at [889, 265] on p "I’m [PERSON_NAME], CEO and co-founder of Viva AI, alongside [PERSON_NAME], our …" at bounding box center [669, 261] width 786 height 67
click at [936, 264] on p "I’m [PERSON_NAME], CEO and co-founder of Viva AI, alongside [PERSON_NAME], our …" at bounding box center [669, 261] width 786 height 67
click at [1076, 272] on div "[DATE] A New Chapter for Viva AI: Website Launch and Opportunities Ahead Hello,…" at bounding box center [669, 33] width 842 height 1116
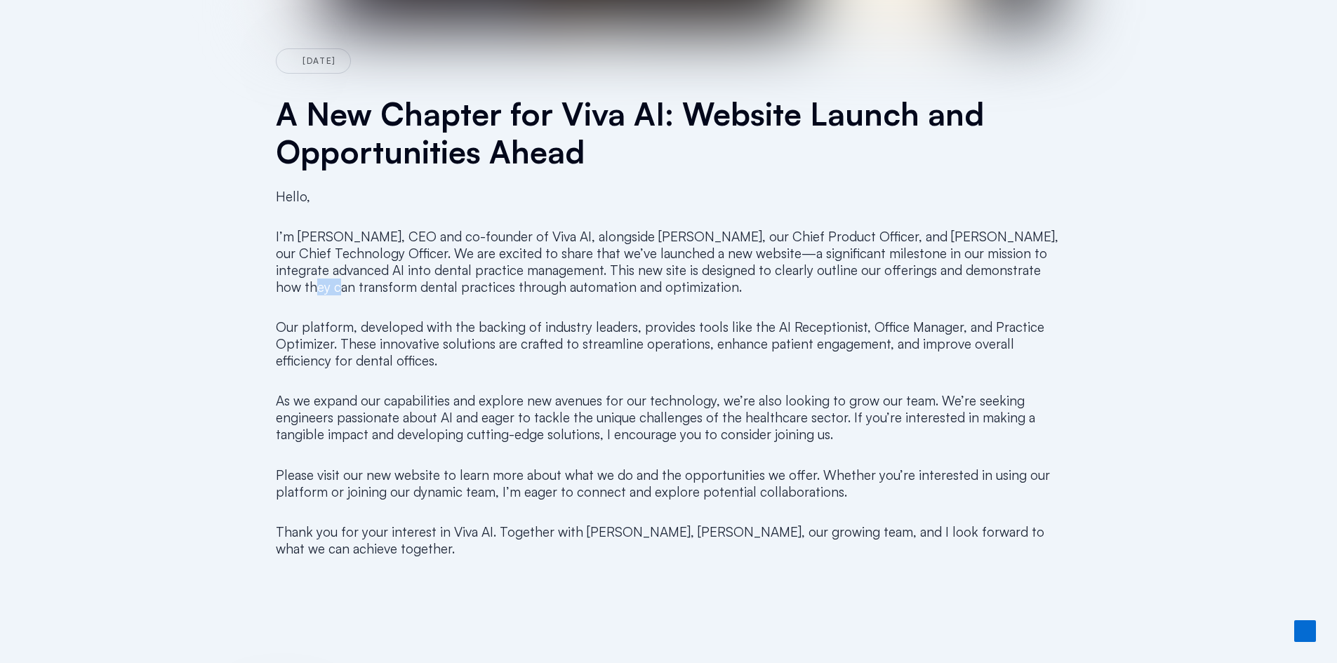
click at [1076, 272] on div "[DATE] A New Chapter for Viva AI: Website Launch and Opportunities Ahead Hello,…" at bounding box center [669, 33] width 842 height 1116
click at [364, 285] on p "I’m [PERSON_NAME], CEO and co-founder of Viva AI, alongside [PERSON_NAME], our …" at bounding box center [669, 261] width 786 height 67
click at [433, 283] on p "I’m [PERSON_NAME], CEO and co-founder of Viva AI, alongside [PERSON_NAME], our …" at bounding box center [669, 261] width 786 height 67
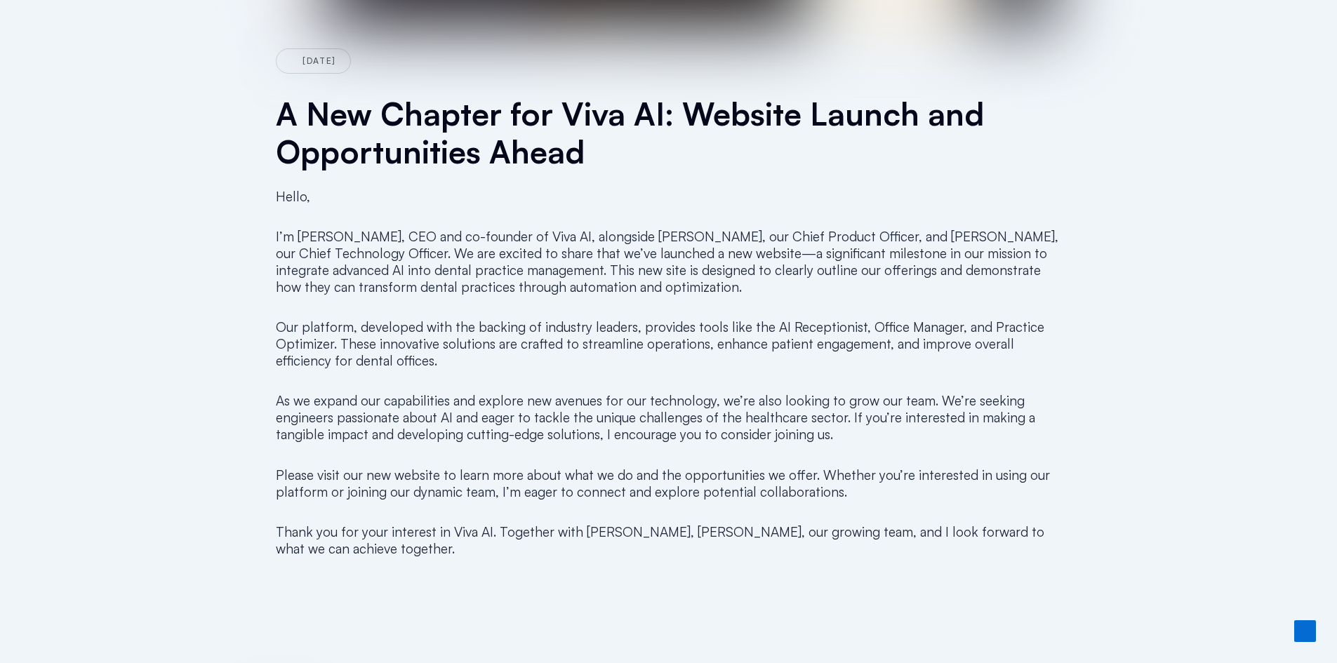
click at [520, 289] on p "I’m [PERSON_NAME], CEO and co-founder of Viva AI, alongside [PERSON_NAME], our …" at bounding box center [669, 261] width 786 height 67
click at [600, 286] on p "I’m [PERSON_NAME], CEO and co-founder of Viva AI, alongside [PERSON_NAME], our …" at bounding box center [669, 261] width 786 height 67
click at [360, 294] on p "I’m [PERSON_NAME], CEO and co-founder of Viva AI, alongside [PERSON_NAME], our …" at bounding box center [669, 261] width 786 height 67
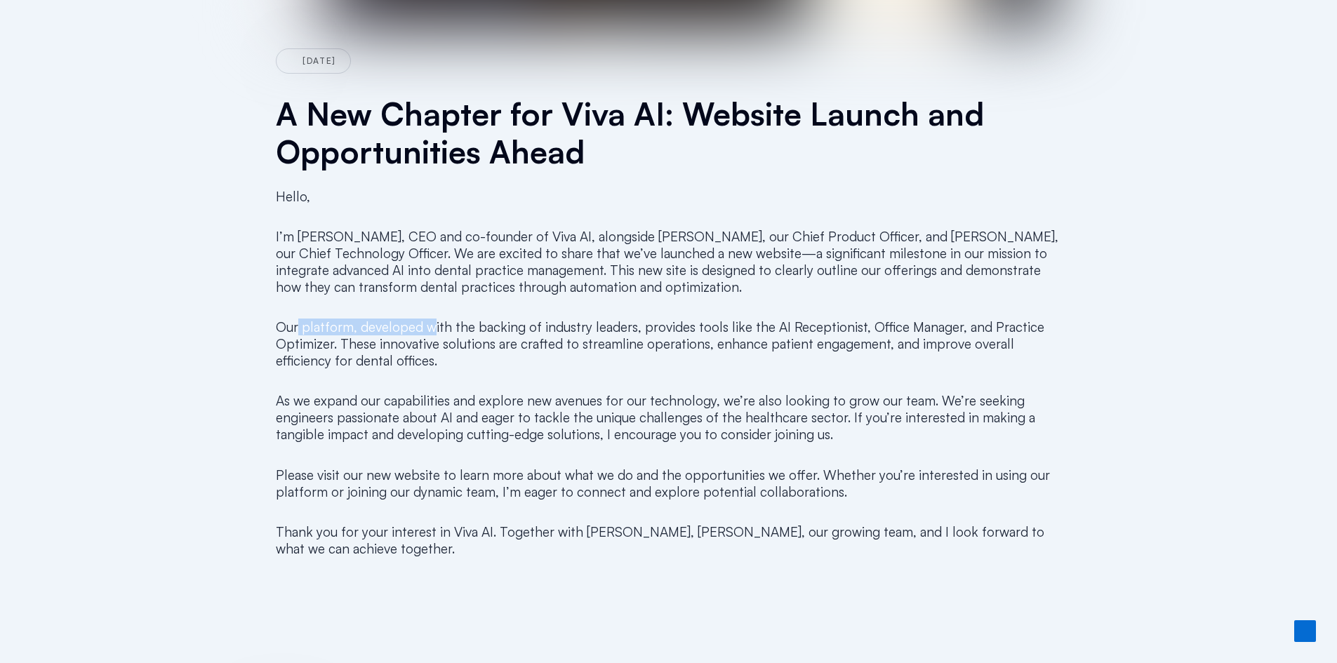
drag, startPoint x: 297, startPoint y: 325, endPoint x: 433, endPoint y: 329, distance: 136.2
click at [433, 329] on p "Our platform, developed with the backing of industry leaders, provides tools li…" at bounding box center [669, 344] width 786 height 51
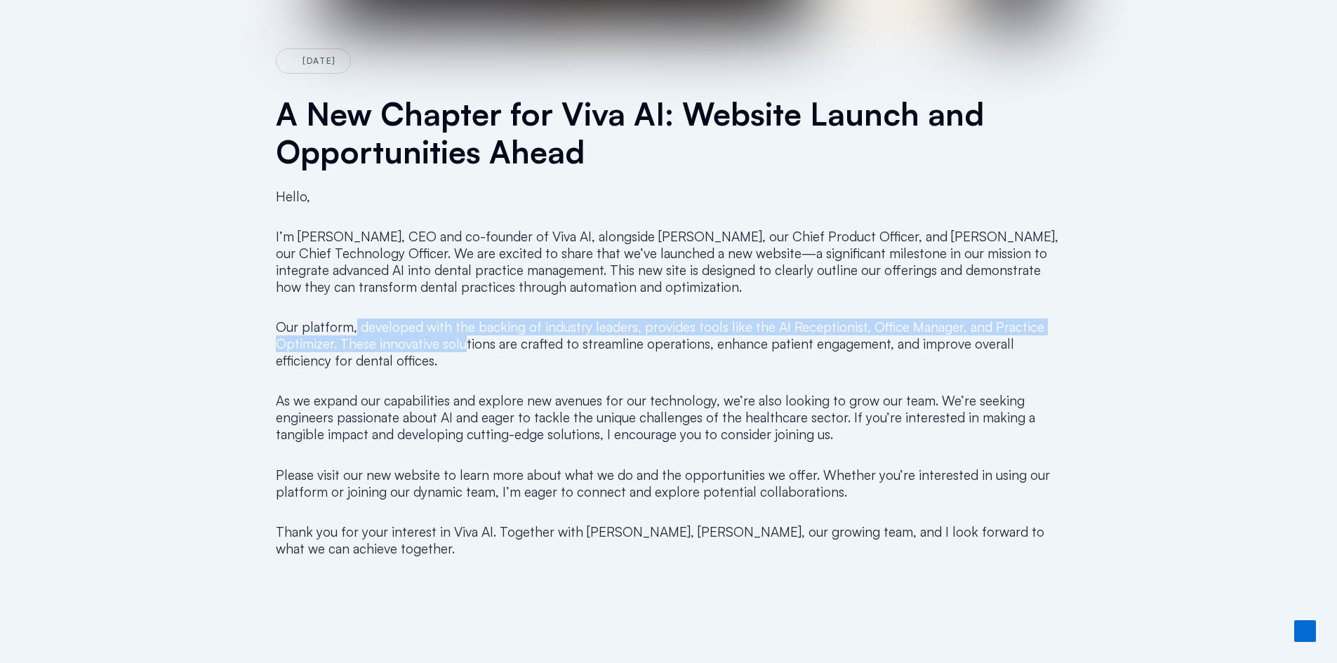
drag, startPoint x: 355, startPoint y: 330, endPoint x: 462, endPoint y: 350, distance: 109.3
click at [462, 350] on p "Our platform, developed with the backing of industry leaders, provides tools li…" at bounding box center [669, 344] width 786 height 51
